Goal: Navigation & Orientation: Find specific page/section

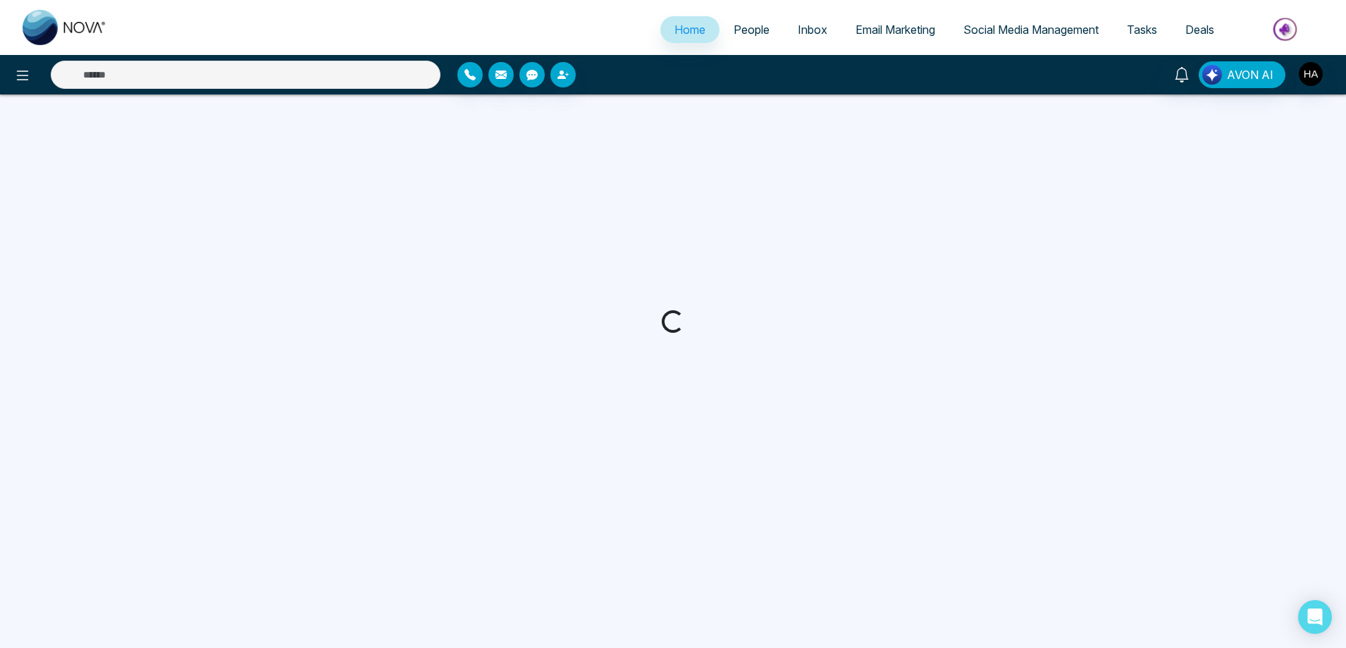
select select "*"
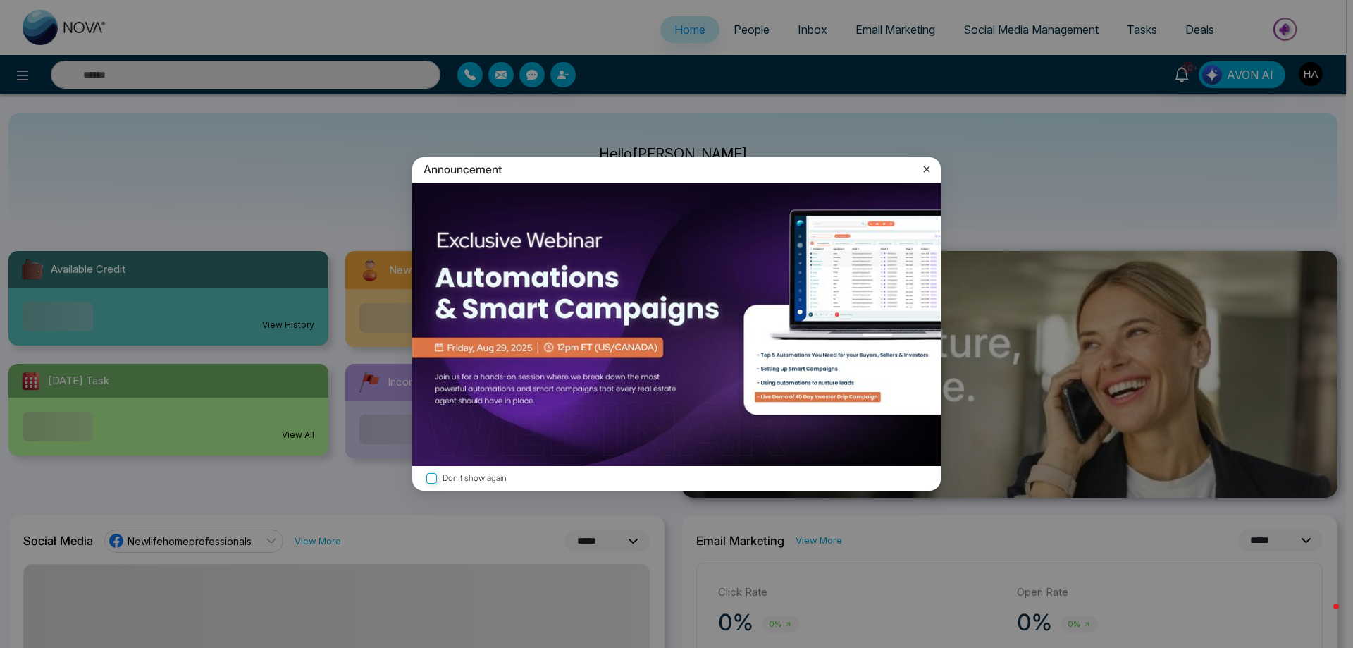
click at [923, 171] on icon at bounding box center [927, 169] width 14 height 14
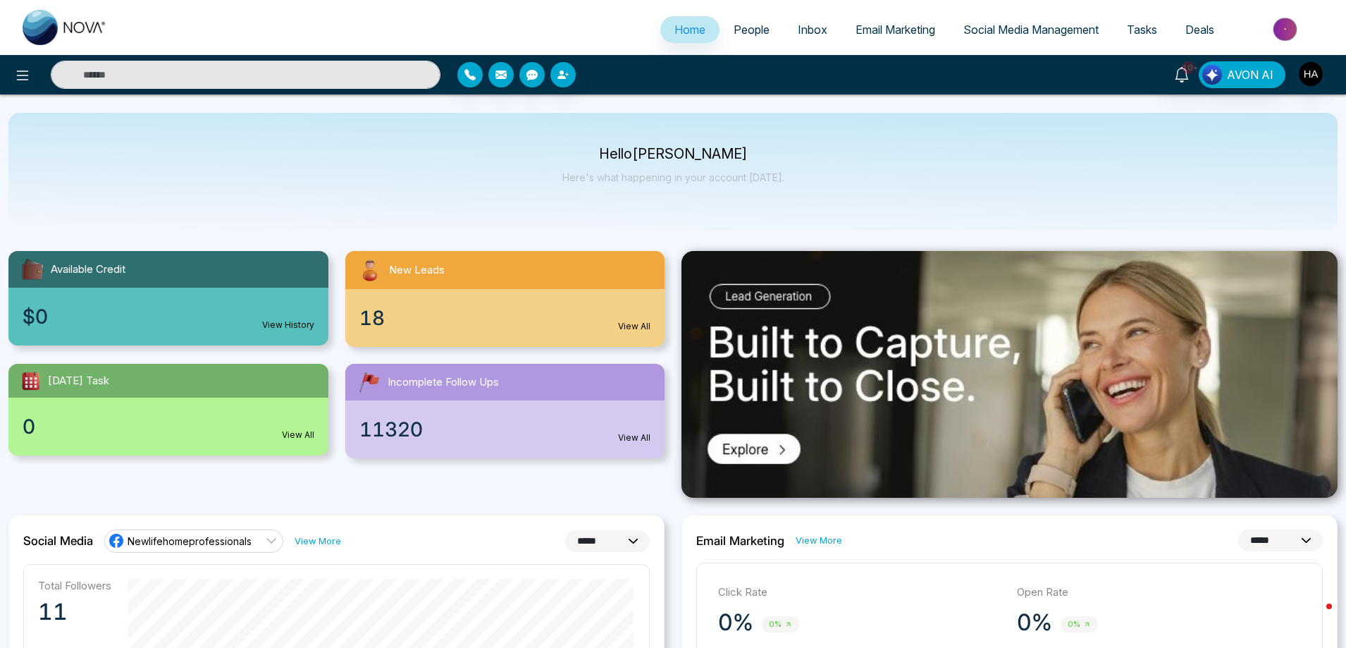
click at [499, 304] on div "18 View All" at bounding box center [505, 318] width 320 height 58
